Goal: Task Accomplishment & Management: Manage account settings

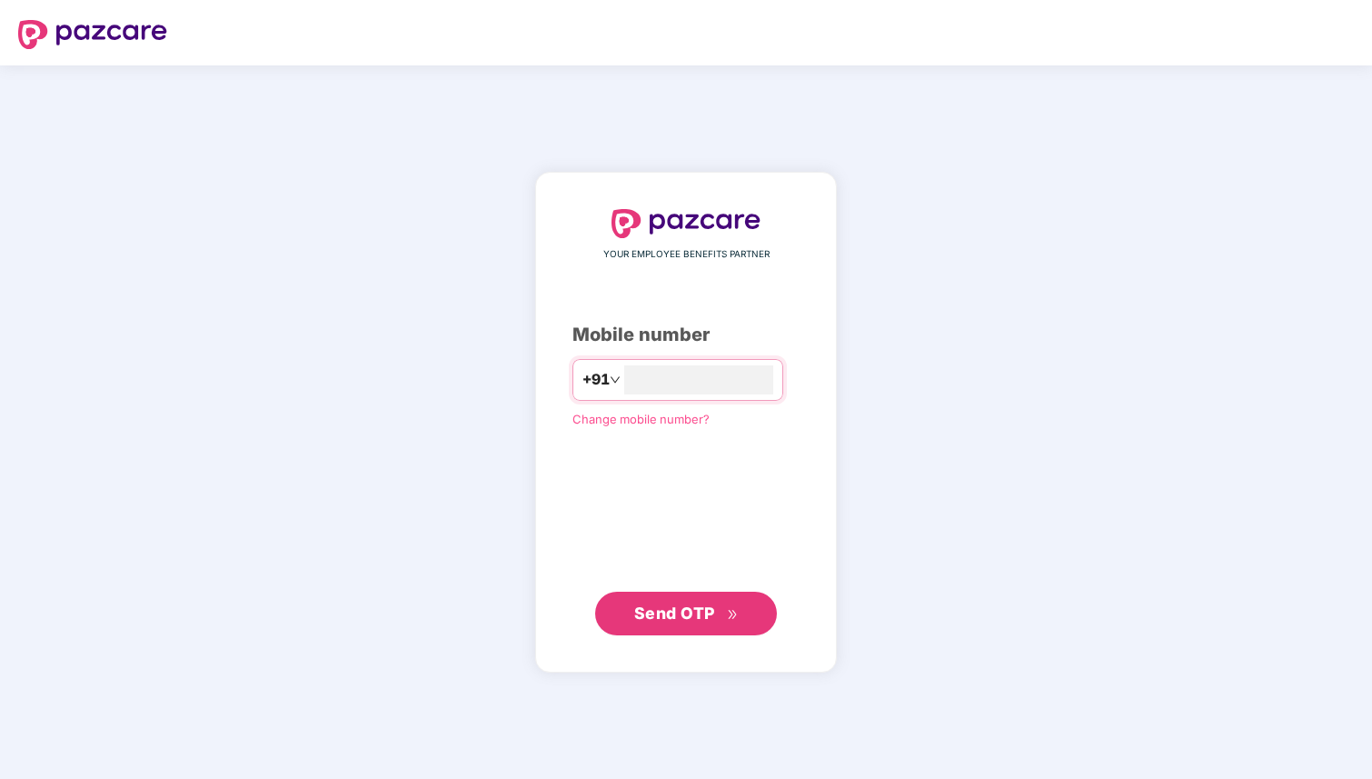
type input "**********"
click at [708, 608] on span "Send OTP" at bounding box center [674, 612] width 81 height 19
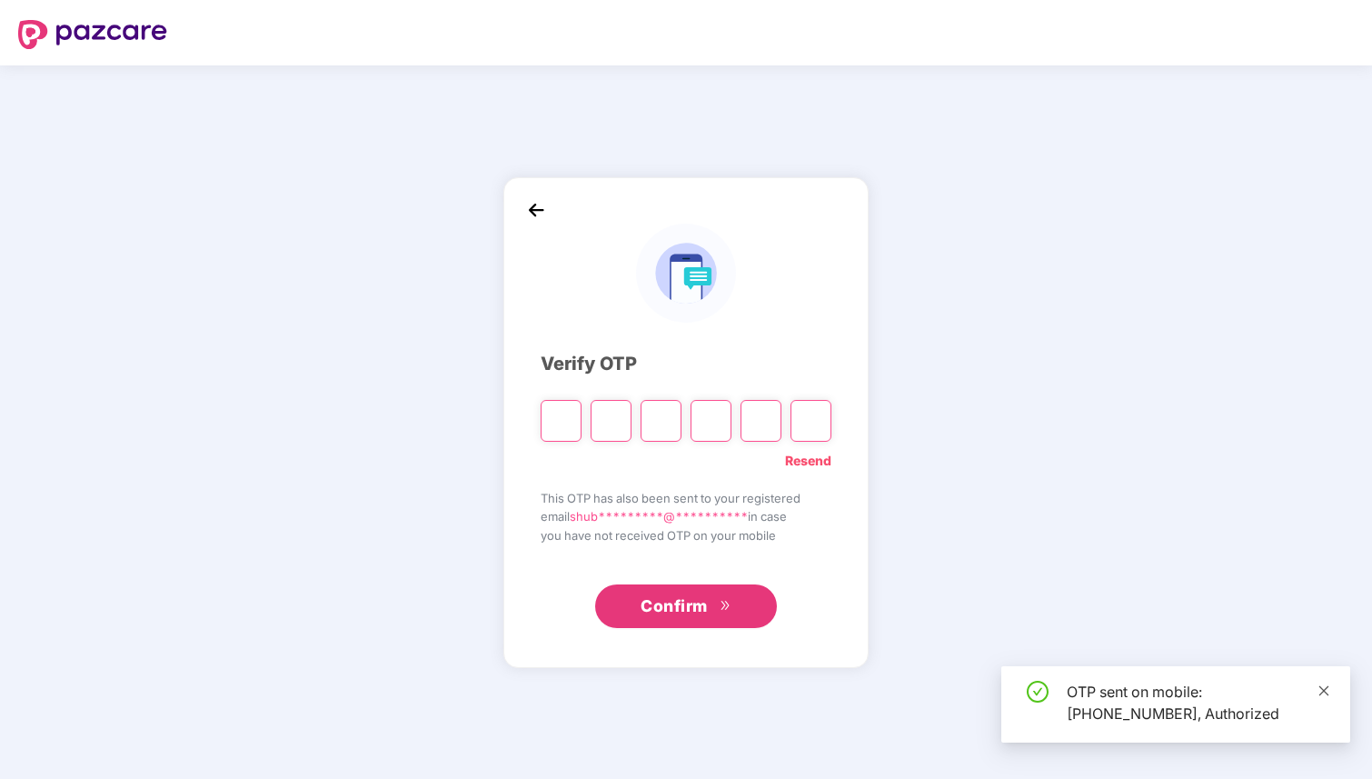
click at [1327, 692] on icon "close" at bounding box center [1323, 690] width 13 height 13
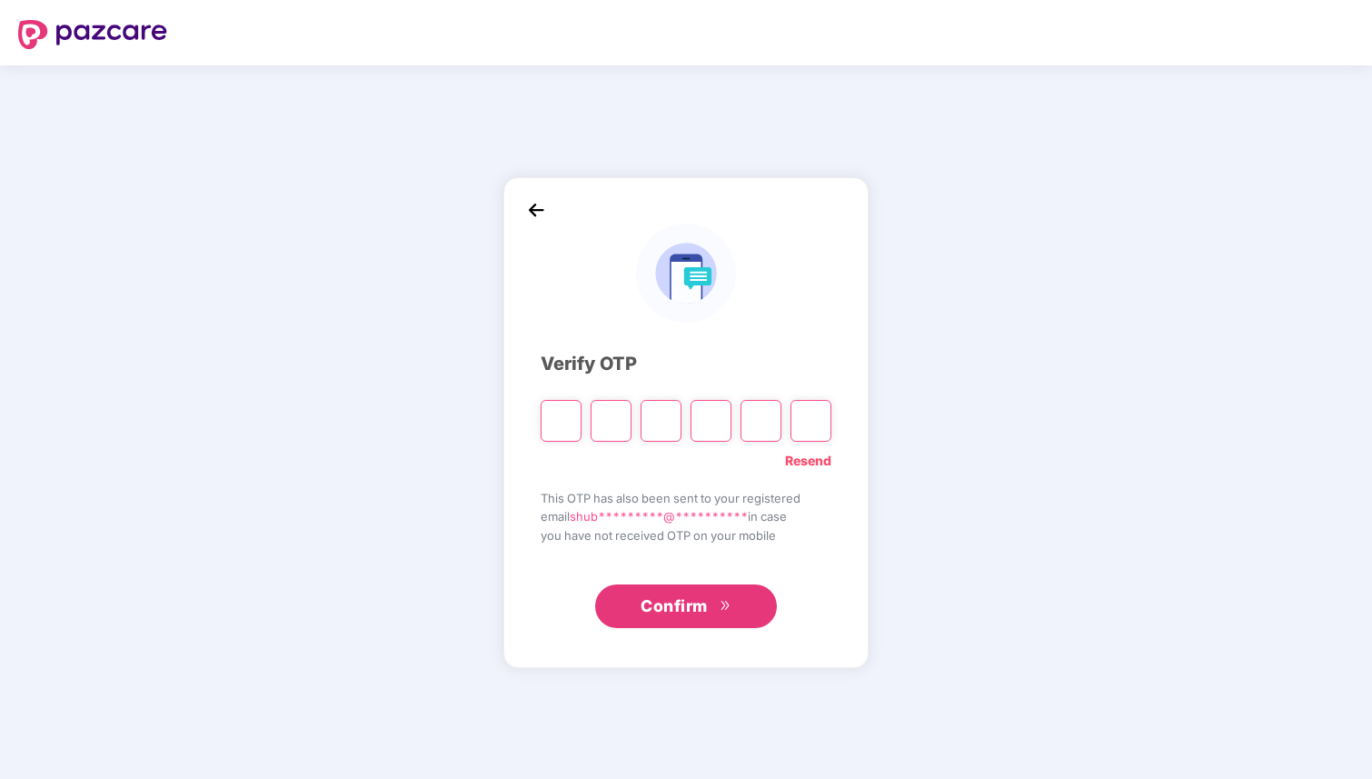
click at [568, 422] on input "Please enter verification code. Digit 1" at bounding box center [561, 421] width 41 height 42
type input "*"
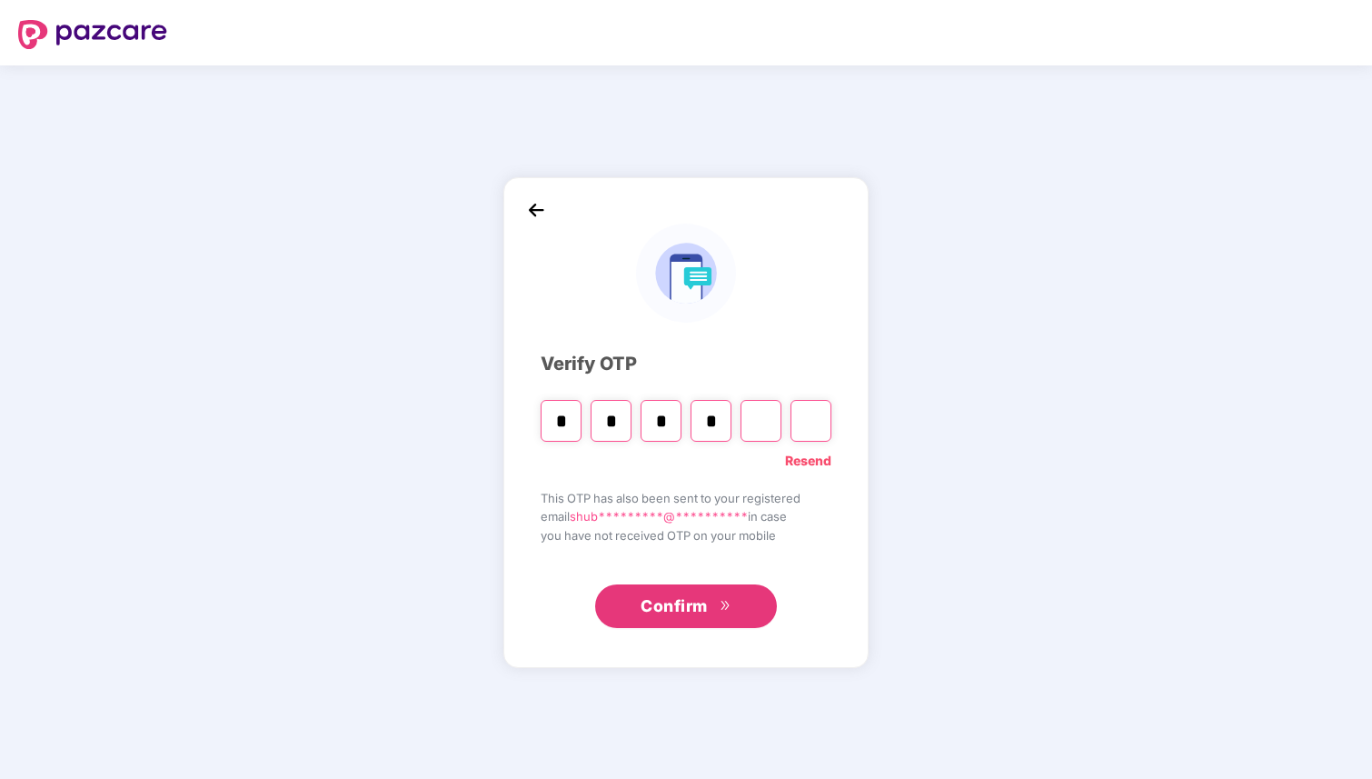
type input "*"
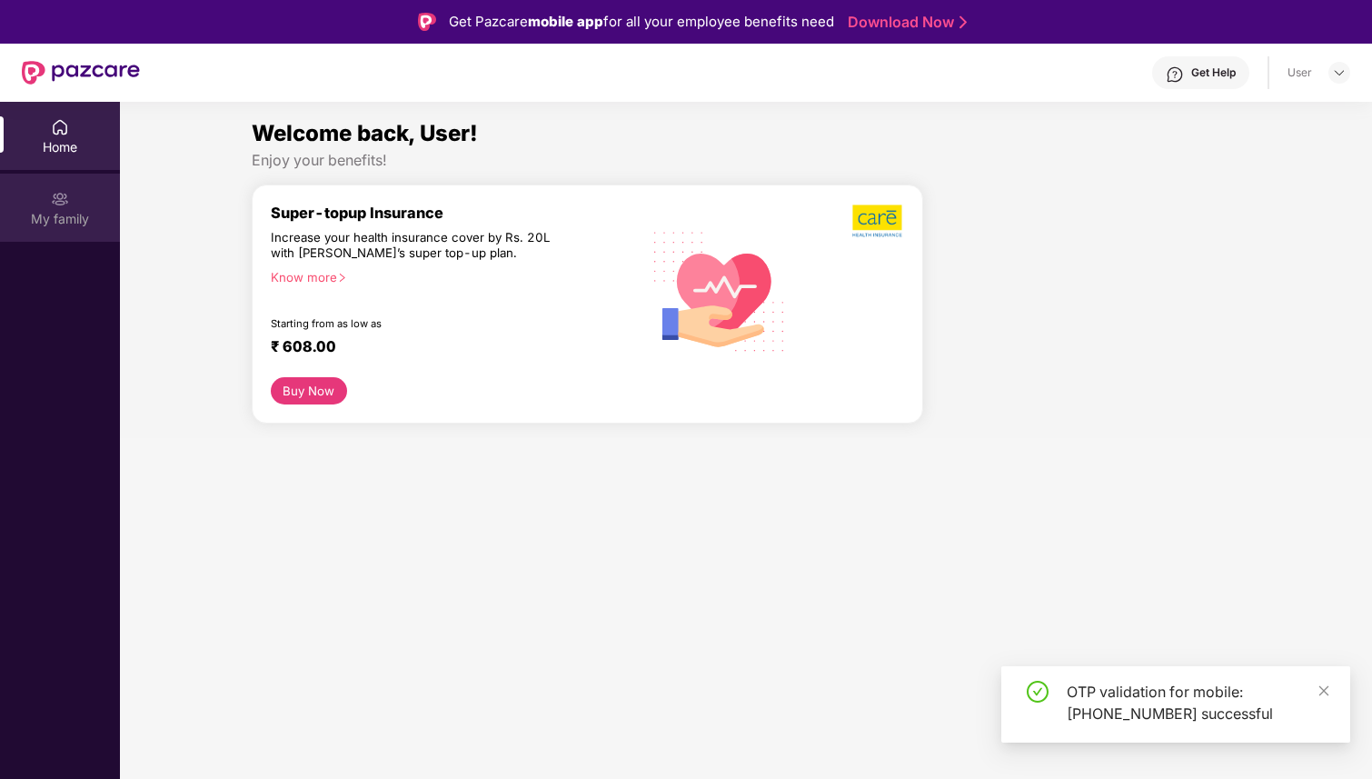
click at [74, 206] on div "My family" at bounding box center [60, 208] width 120 height 68
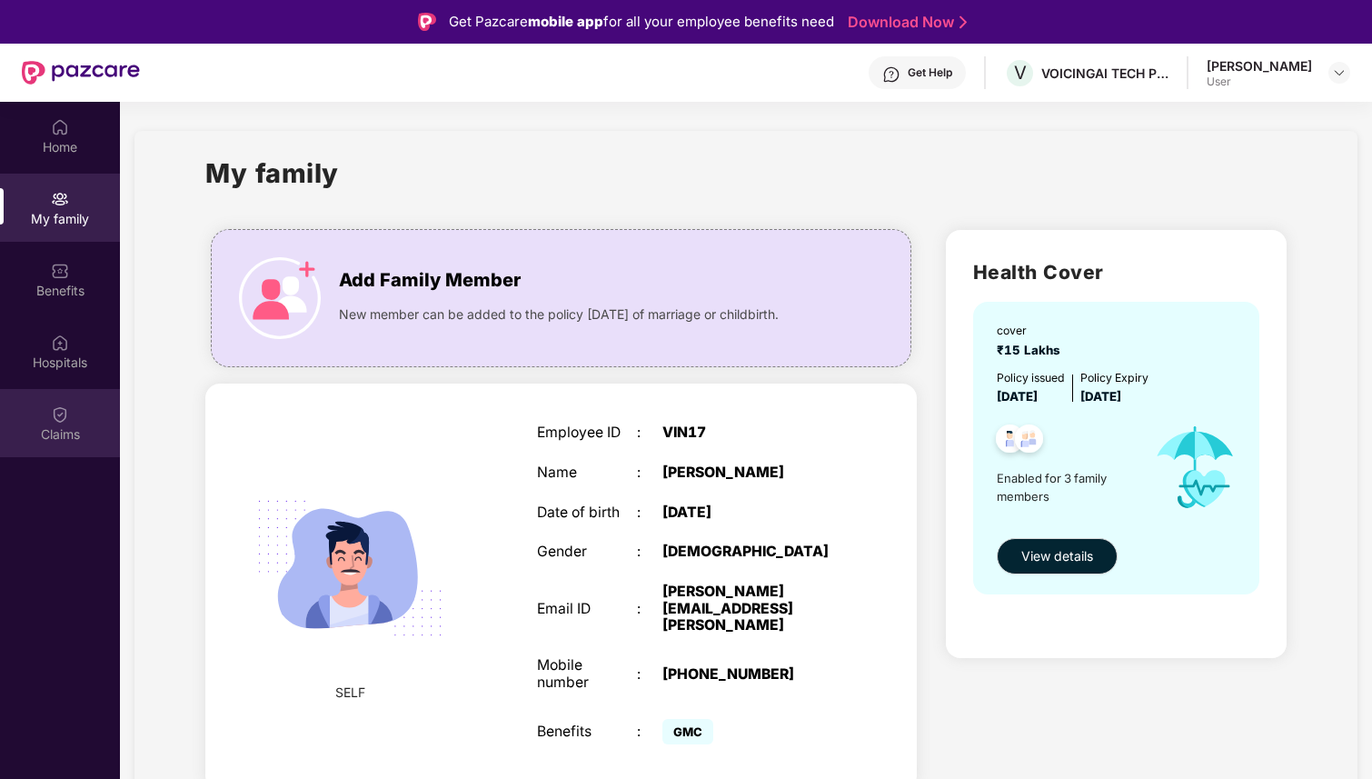
click at [70, 423] on div "Claims" at bounding box center [60, 423] width 120 height 68
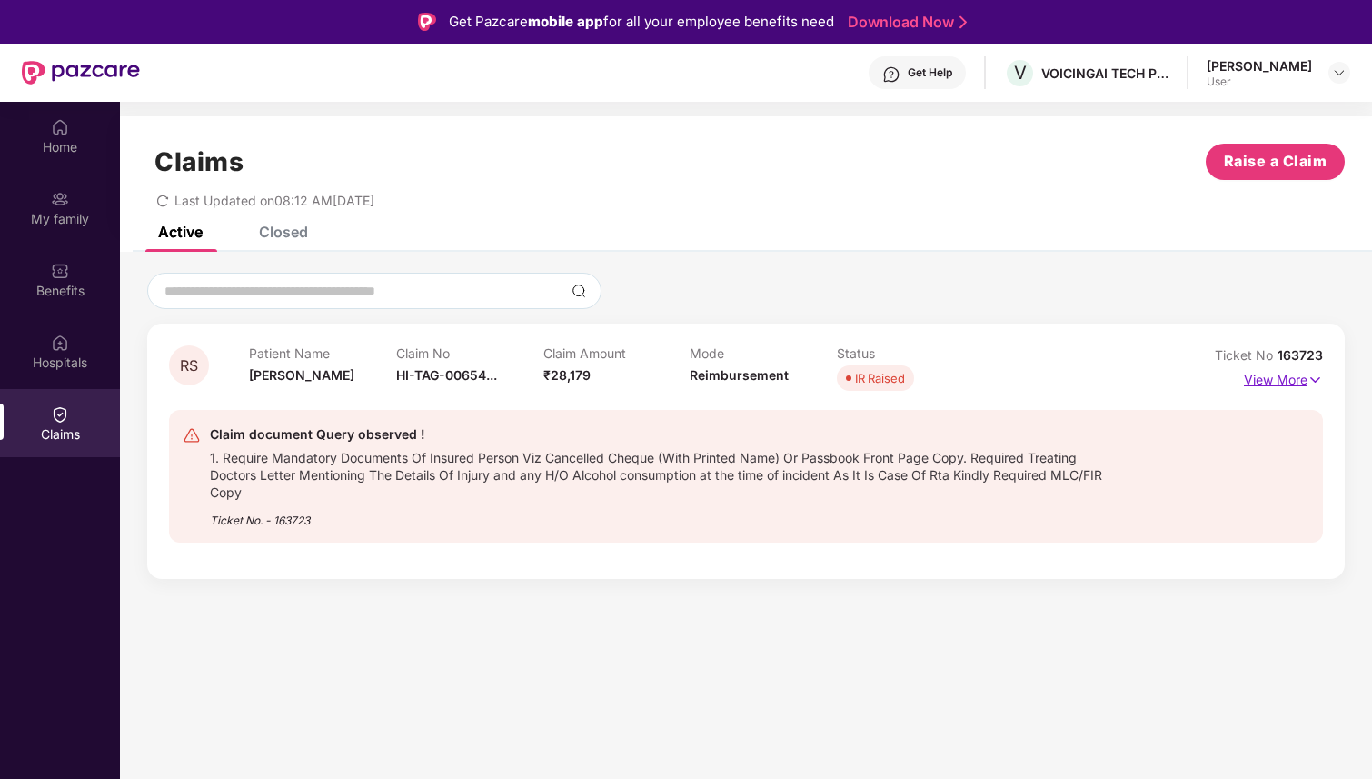
click at [1299, 380] on p "View More" at bounding box center [1283, 377] width 79 height 25
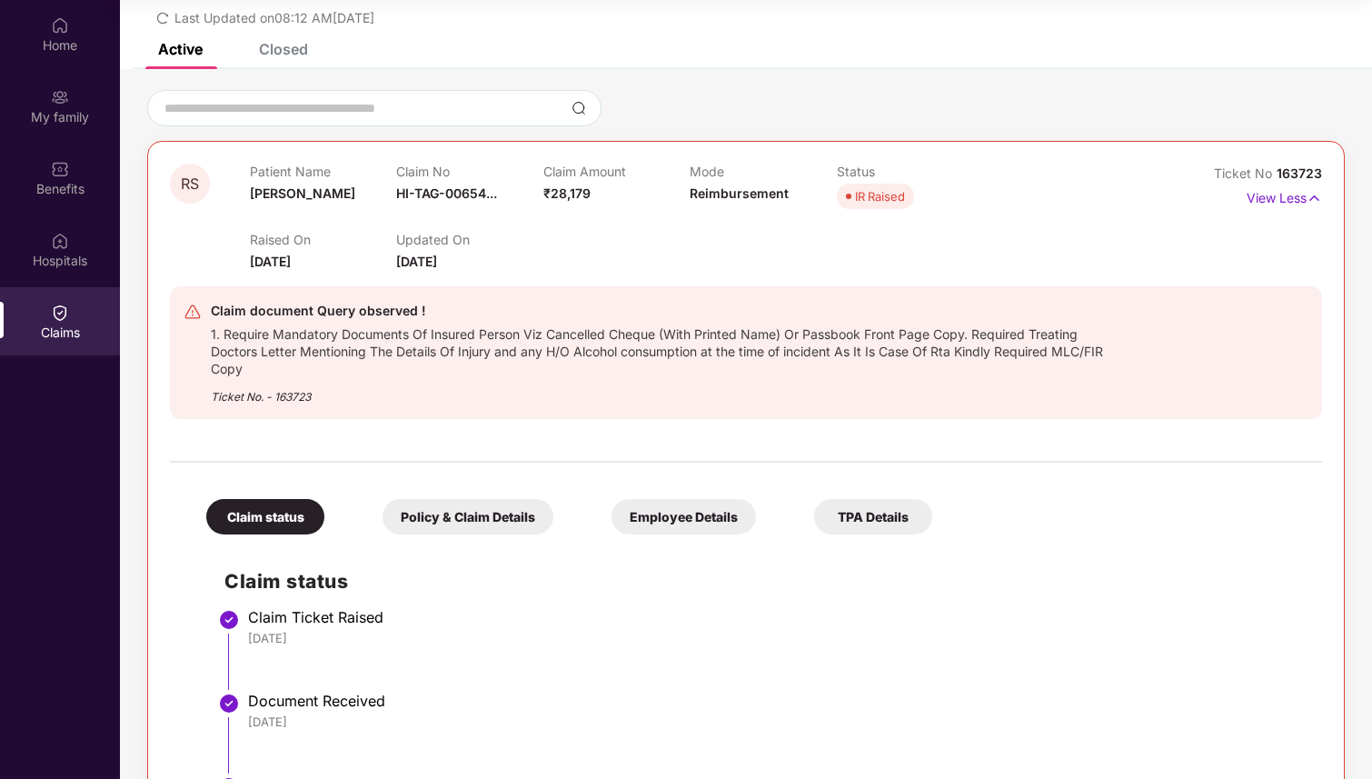
scroll to position [88, 0]
